Goal: Connect with others: Participate in discussion

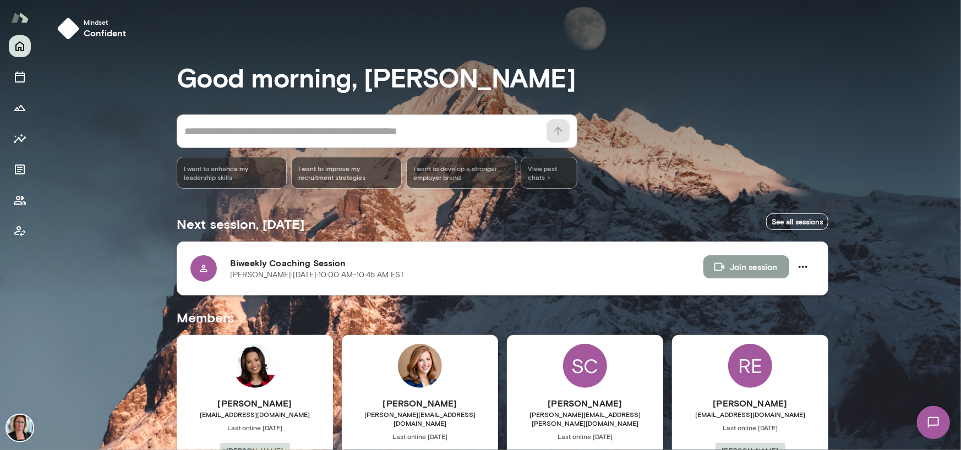
click at [739, 268] on button "Join session" at bounding box center [746, 266] width 86 height 23
click at [757, 269] on button "Join session" at bounding box center [746, 266] width 86 height 23
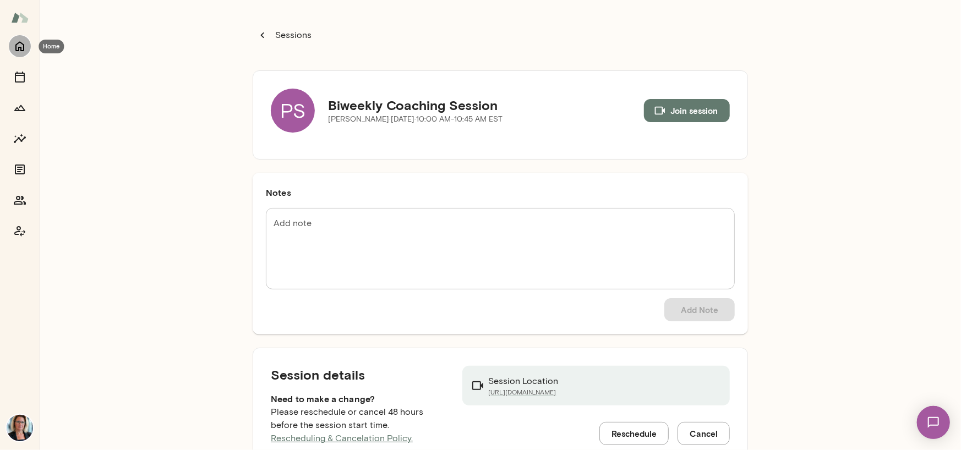
click at [15, 45] on icon "Home" at bounding box center [19, 47] width 9 height 10
